Goal: Task Accomplishment & Management: Complete application form

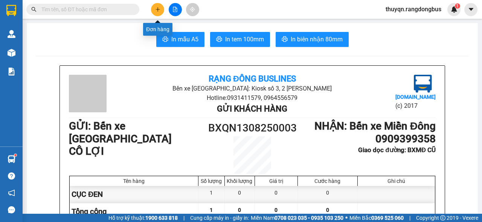
click at [157, 10] on icon "plus" at bounding box center [157, 9] width 0 height 4
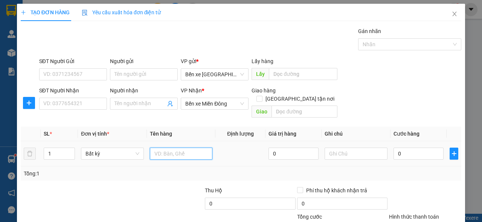
click at [158, 148] on input "text" at bounding box center [181, 154] width 63 height 12
type input "T GIẤY"
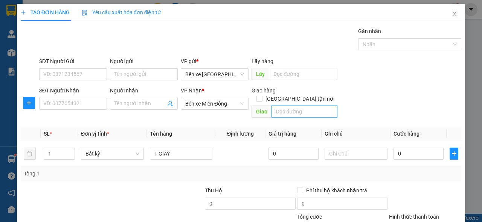
click at [299, 106] on input "text" at bounding box center [304, 112] width 66 height 12
type input "N"
type input "BXMĐ CŨ"
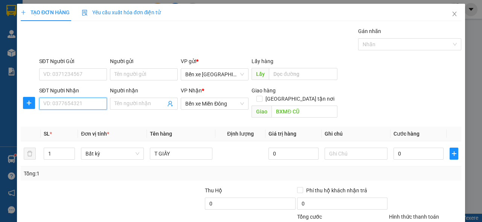
click at [78, 102] on input "SĐT Người Nhận" at bounding box center [73, 104] width 68 height 12
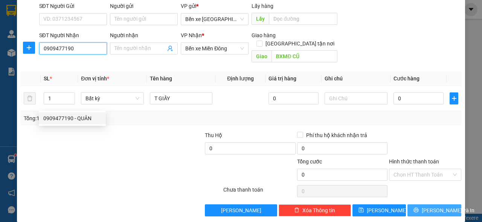
type input "0909477190"
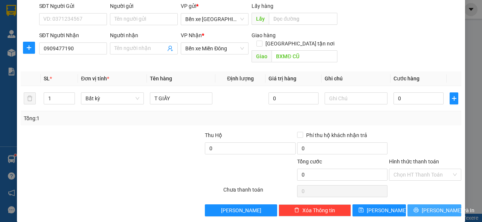
click at [434, 207] on span "[PERSON_NAME] và In" at bounding box center [448, 211] width 53 height 8
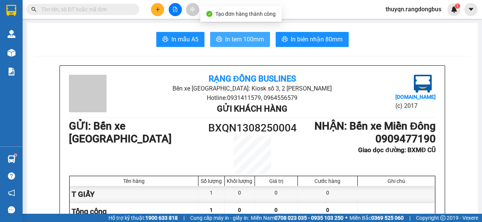
click at [230, 38] on span "In tem 100mm" at bounding box center [244, 39] width 39 height 9
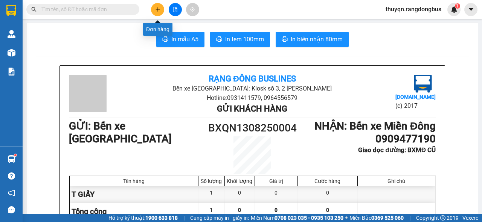
click at [155, 8] on icon "plus" at bounding box center [157, 9] width 5 height 5
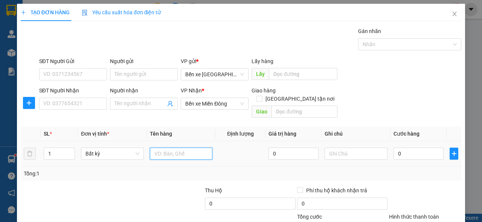
click at [157, 148] on input "text" at bounding box center [181, 154] width 63 height 12
type input "BAO XANH"
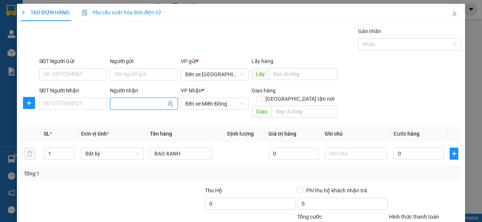
click at [119, 102] on input "Người nhận" at bounding box center [139, 104] width 51 height 8
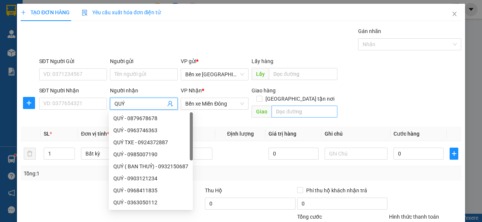
type input "QUÝ"
click at [291, 106] on input "text" at bounding box center [304, 112] width 66 height 12
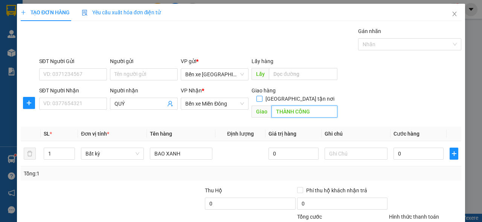
type input "THÀNH CÔNG"
click at [262, 96] on input "[GEOGRAPHIC_DATA] tận nơi" at bounding box center [258, 98] width 5 height 5
checkbox input "true"
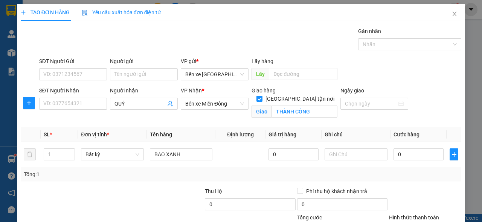
scroll to position [64, 0]
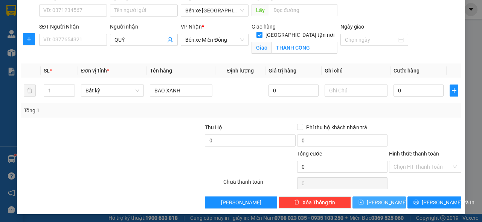
click at [364, 202] on icon "save" at bounding box center [360, 202] width 5 height 5
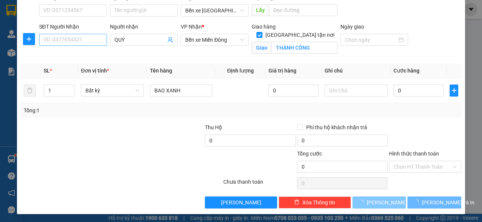
checkbox input "false"
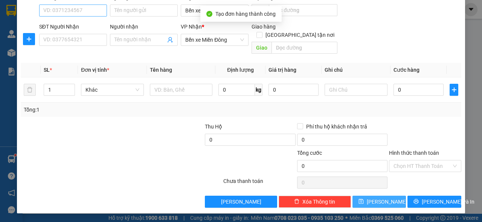
scroll to position [55, 0]
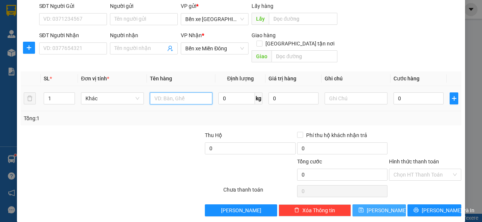
click at [167, 93] on input "text" at bounding box center [181, 99] width 63 height 12
type input "HỘP GIẤY"
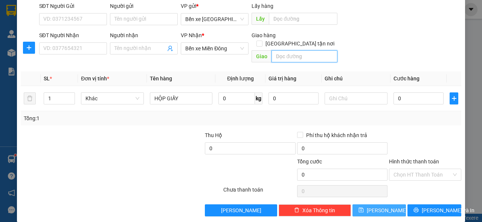
click at [282, 50] on input "text" at bounding box center [304, 56] width 66 height 12
type input "BXMĐ CŨ"
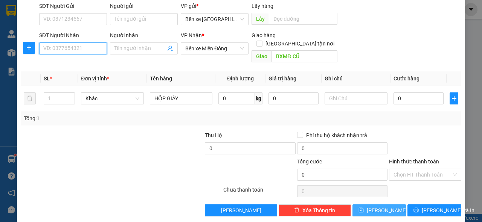
click at [73, 48] on input "SĐT Người Nhận" at bounding box center [73, 49] width 68 height 12
type input "0"
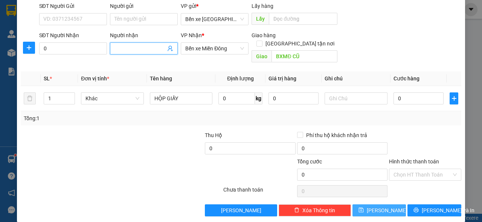
click at [129, 47] on input "Người nhận" at bounding box center [139, 48] width 51 height 8
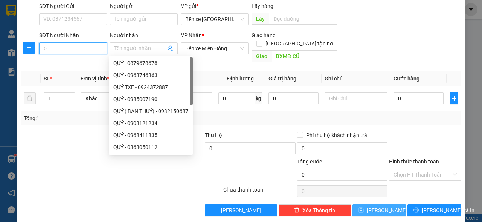
click at [48, 48] on input "0" at bounding box center [73, 49] width 68 height 12
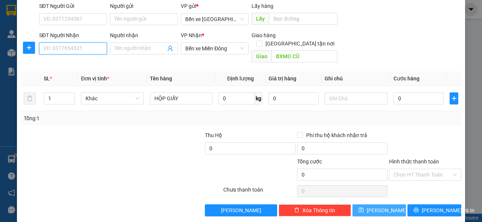
click at [48, 48] on input "SĐT Người Nhận" at bounding box center [73, 49] width 68 height 12
click at [59, 76] on div "0796515625" at bounding box center [72, 75] width 58 height 8
type input "0796515625"
checkbox input "true"
type input "THÀNH CÔNG"
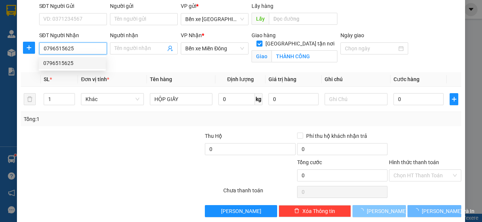
type input "50.000"
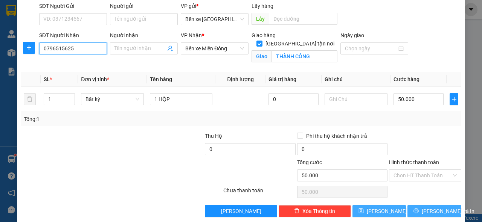
type input "0796515625"
click at [432, 210] on span "[PERSON_NAME] và In" at bounding box center [448, 211] width 53 height 8
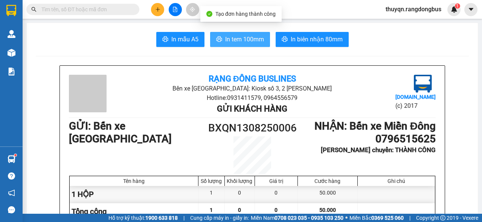
click at [244, 38] on span "In tem 100mm" at bounding box center [244, 39] width 39 height 9
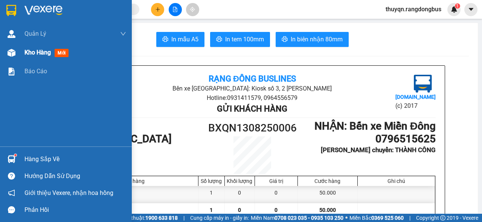
click at [33, 51] on span "Kho hàng" at bounding box center [37, 52] width 26 height 7
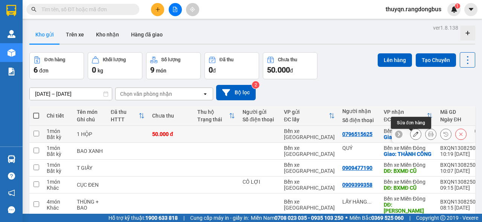
click at [413, 137] on icon at bounding box center [415, 134] width 5 height 5
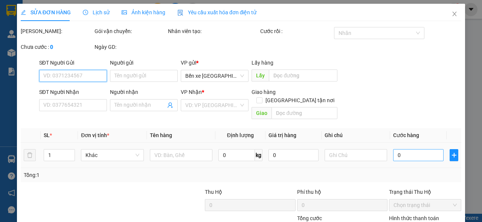
type input "0796515625"
checkbox input "true"
type input "THÀNH CÔNG"
type input "50.000"
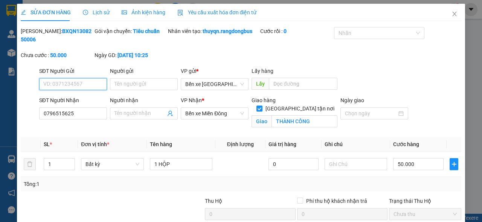
scroll to position [74, 0]
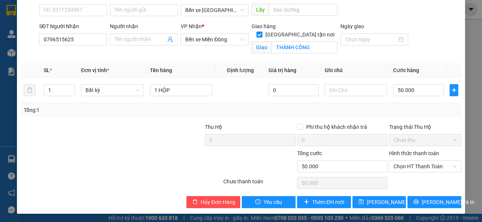
click at [410, 153] on label "Hình thức thanh toán" at bounding box center [414, 154] width 50 height 6
click at [410, 161] on input "Hình thức thanh toán" at bounding box center [422, 166] width 58 height 11
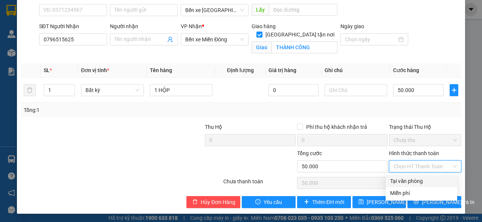
click at [407, 184] on div "Tại văn phòng" at bounding box center [421, 181] width 62 height 8
type input "0"
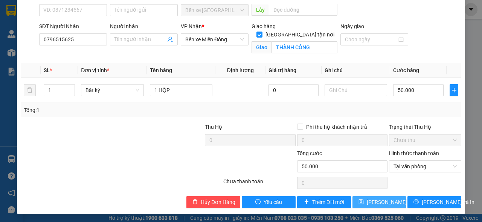
click at [370, 202] on span "Lưu thay đổi" at bounding box center [397, 202] width 60 height 8
